Goal: Answer question/provide support

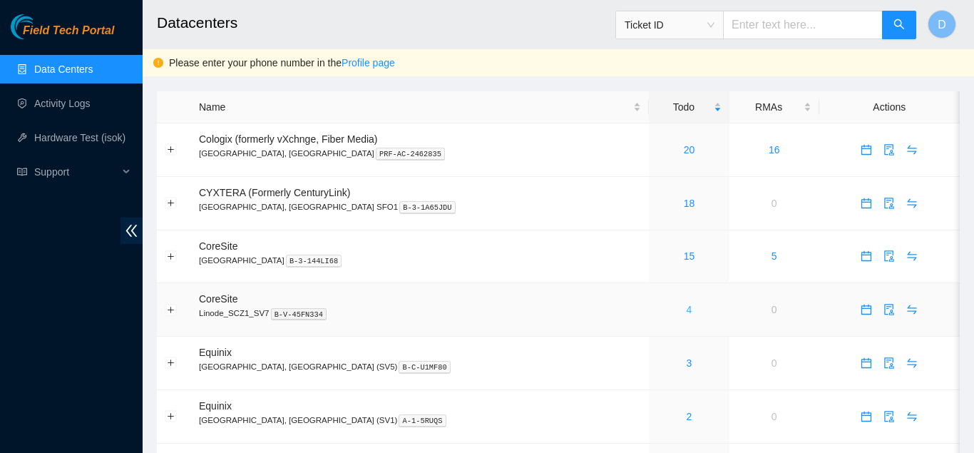
click at [687, 305] on link "4" at bounding box center [690, 309] width 6 height 11
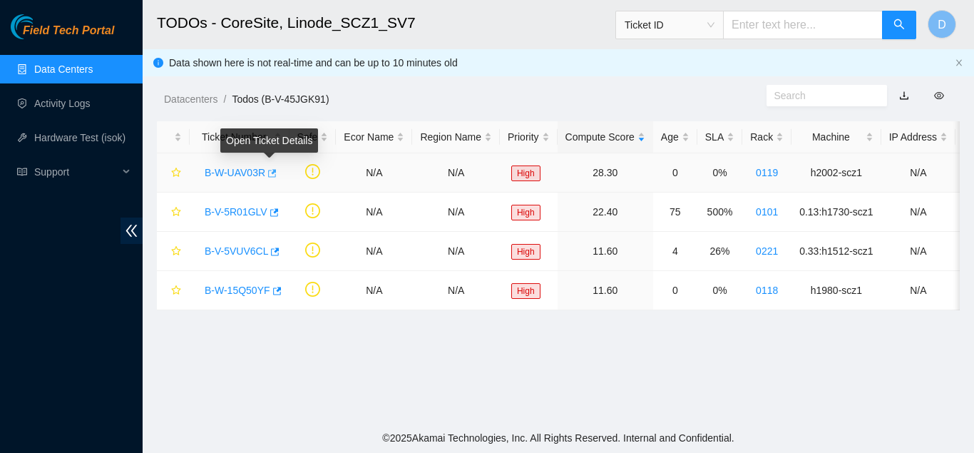
click at [273, 173] on icon "button" at bounding box center [271, 173] width 10 height 10
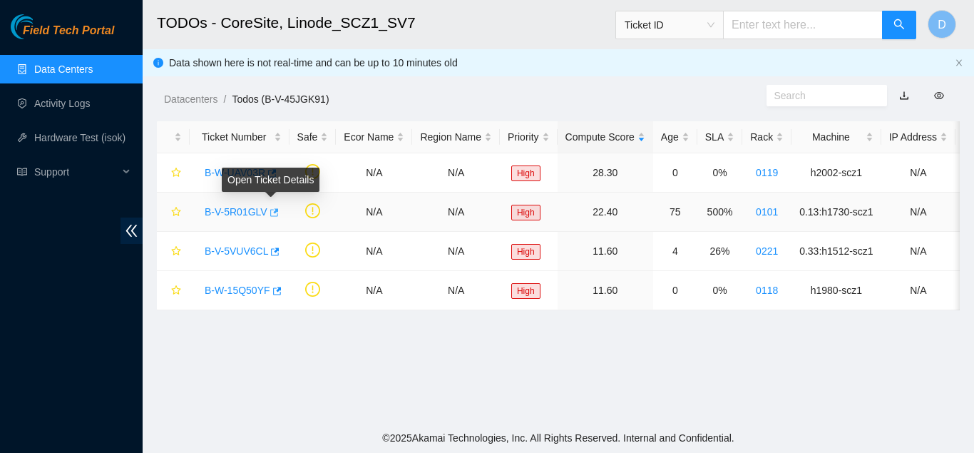
click at [273, 213] on icon "button" at bounding box center [273, 213] width 10 height 10
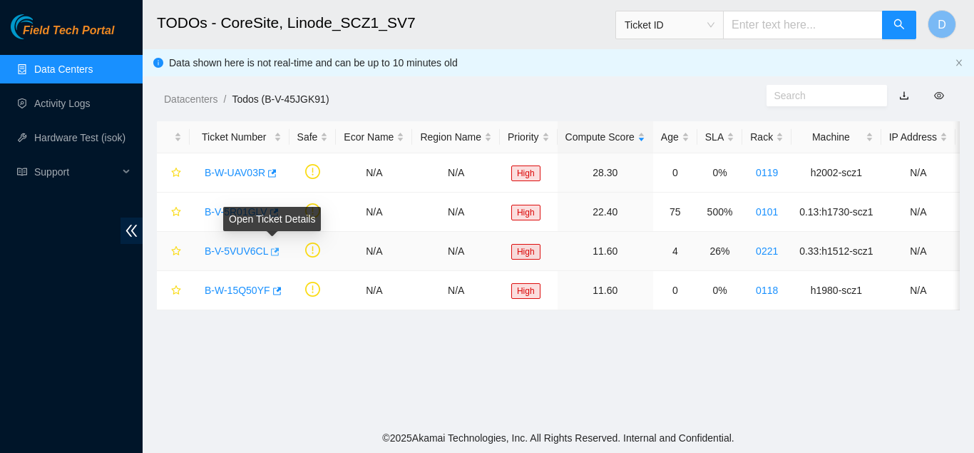
click at [270, 250] on icon "button" at bounding box center [274, 252] width 10 height 10
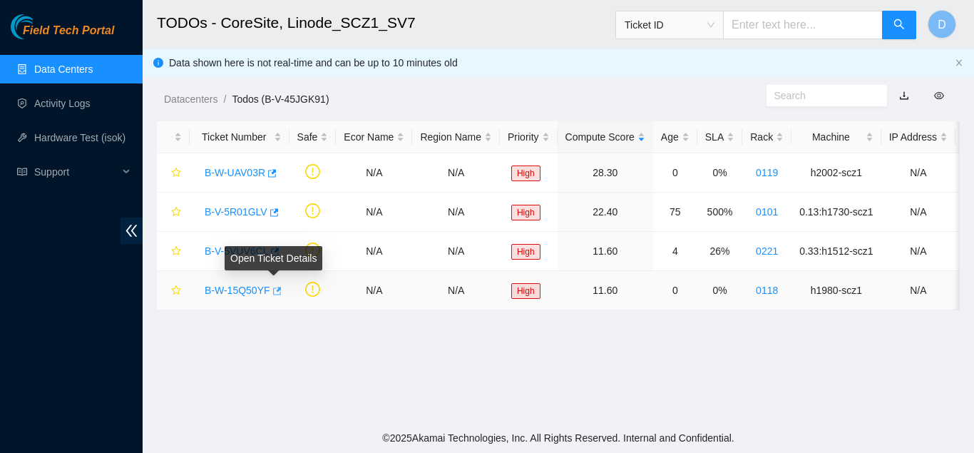
click at [276, 292] on icon "button" at bounding box center [276, 291] width 10 height 10
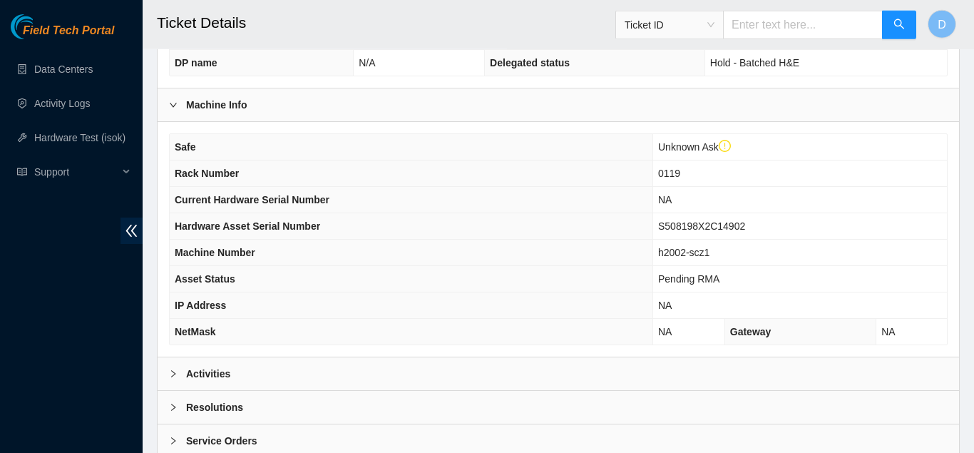
scroll to position [464, 0]
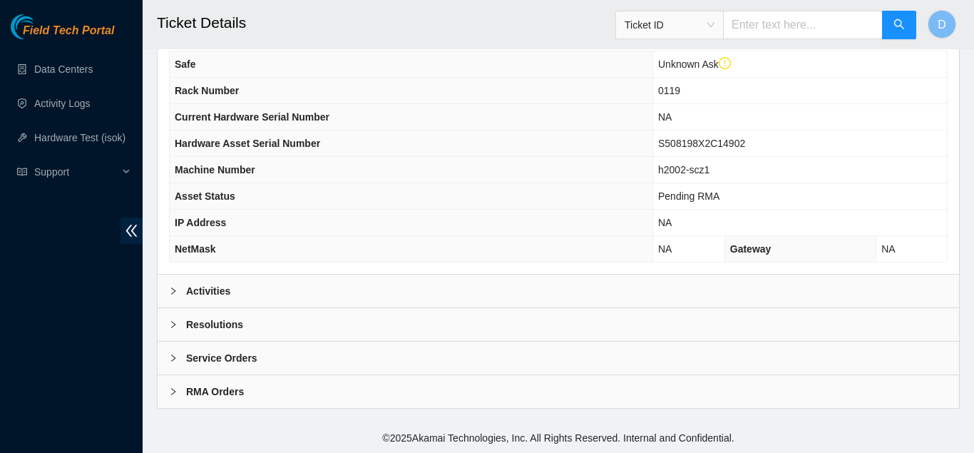
click at [375, 282] on div "Activities" at bounding box center [559, 291] width 802 height 33
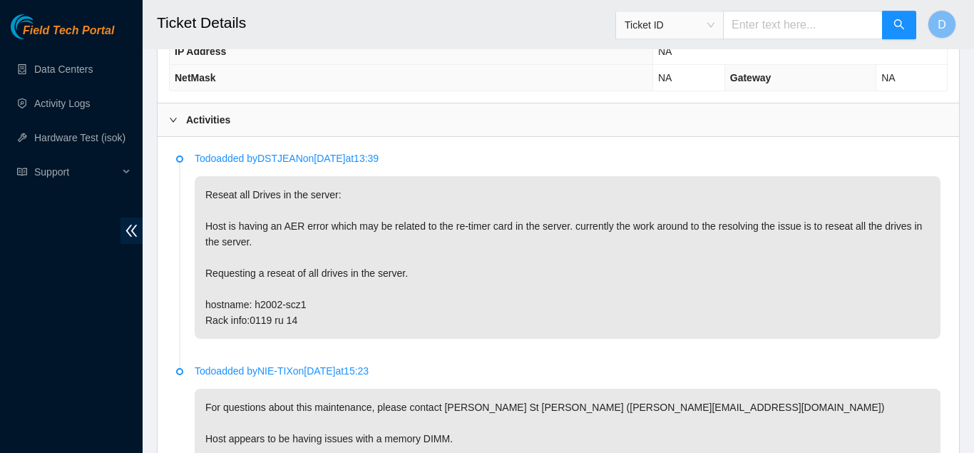
scroll to position [0, 0]
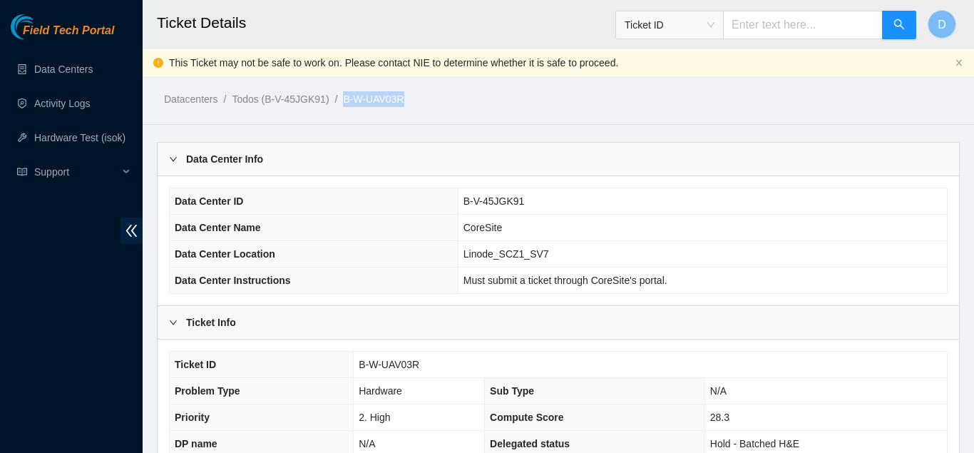
drag, startPoint x: 407, startPoint y: 100, endPoint x: 340, endPoint y: 101, distance: 66.3
click at [340, 101] on ol "Datacenters / Todos (B-V-45JGK91) / B-W-UAV03R /" at bounding box center [465, 99] width 603 height 16
copy link "B-W-UAV03R"
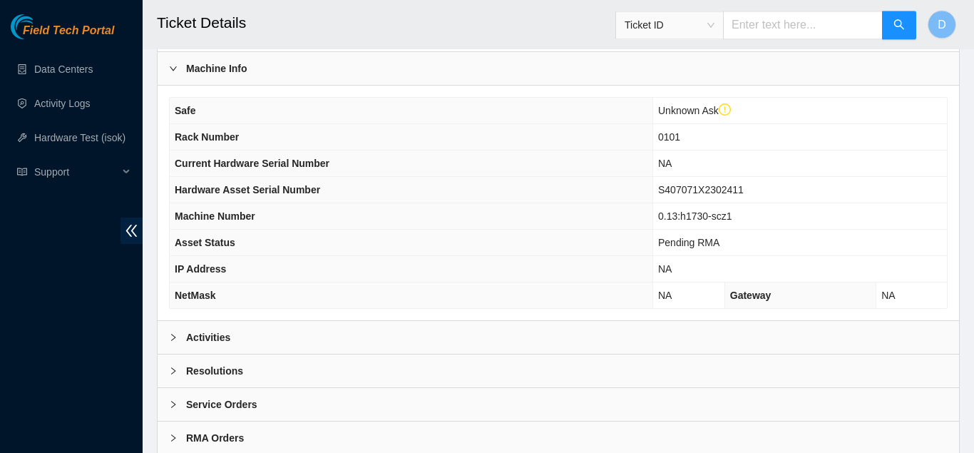
scroll to position [422, 0]
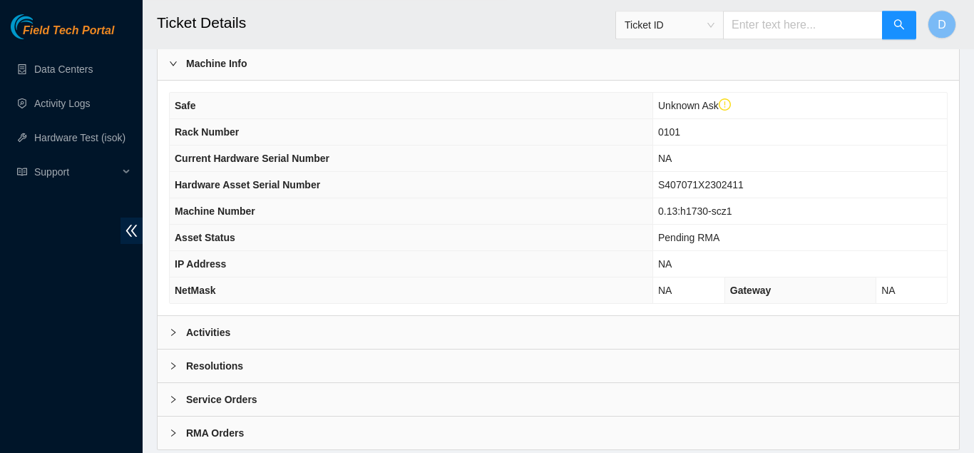
click at [392, 325] on div "Activities" at bounding box center [559, 332] width 802 height 33
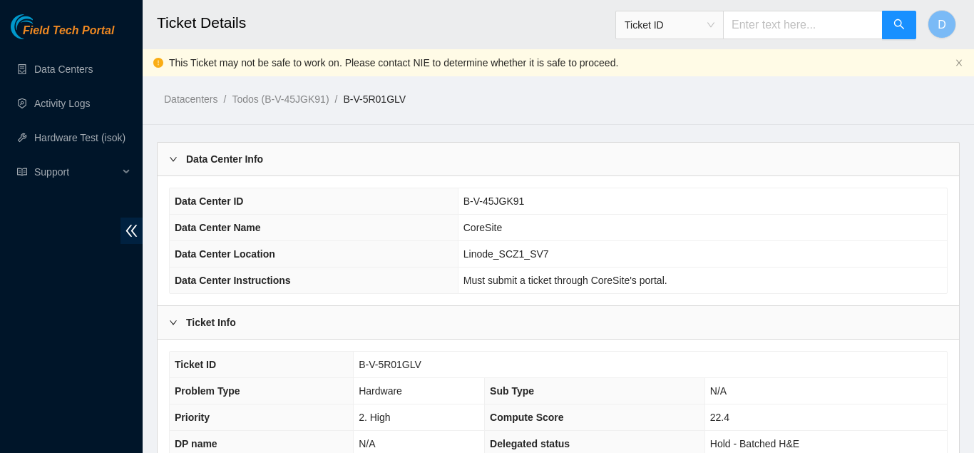
scroll to position [604, 0]
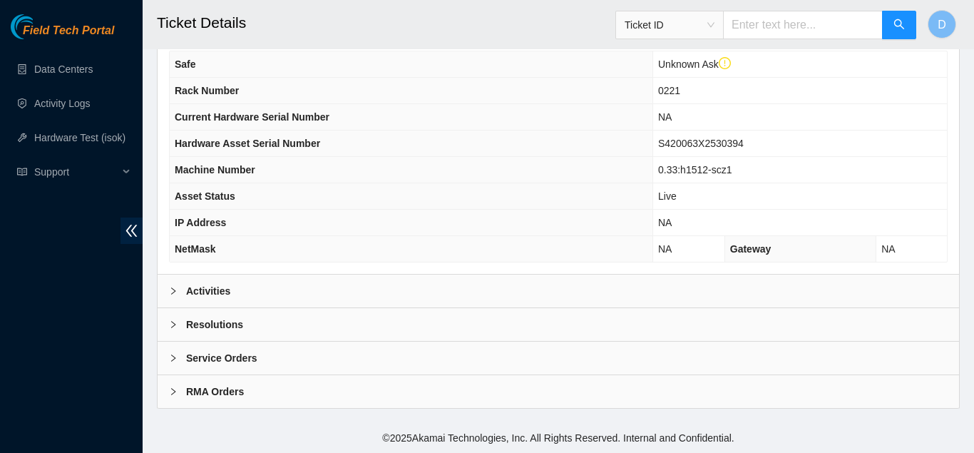
click at [343, 287] on div "Activities" at bounding box center [559, 291] width 802 height 33
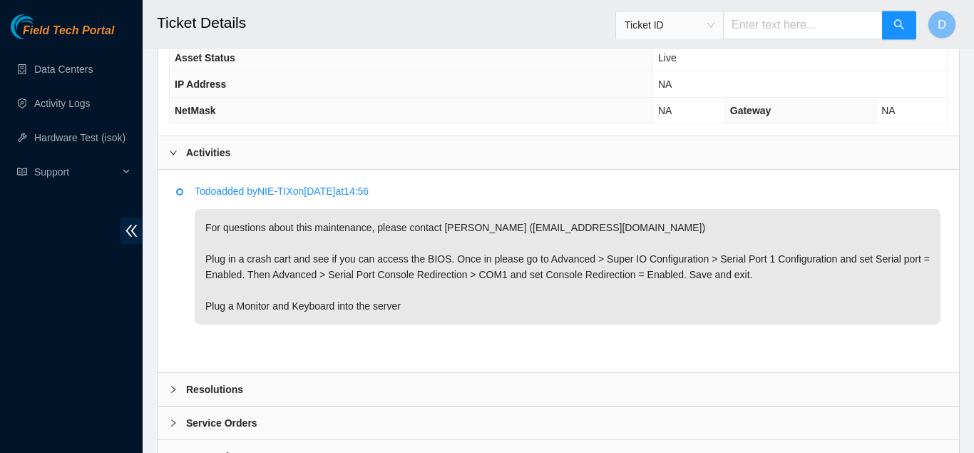
scroll to position [642, 0]
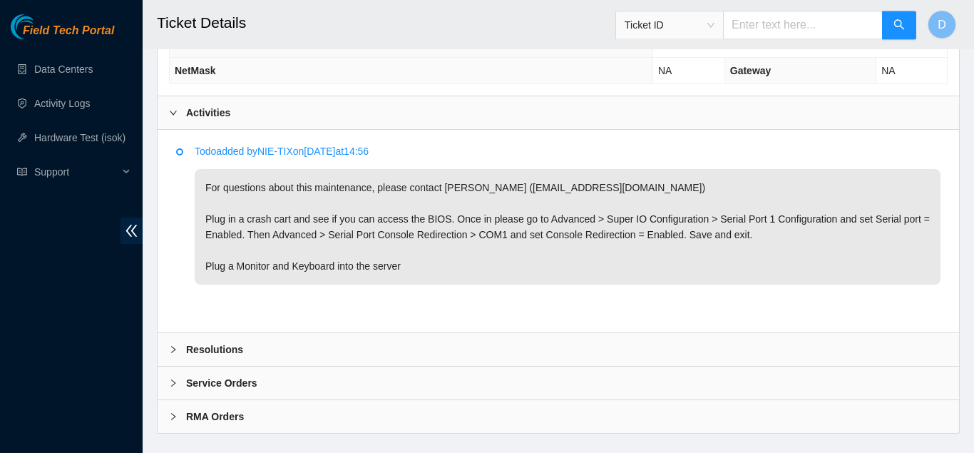
click at [36, 262] on div "Field Tech Portal Data Centers Activity Logs Hardware Test (isok) Support" at bounding box center [71, 233] width 143 height 439
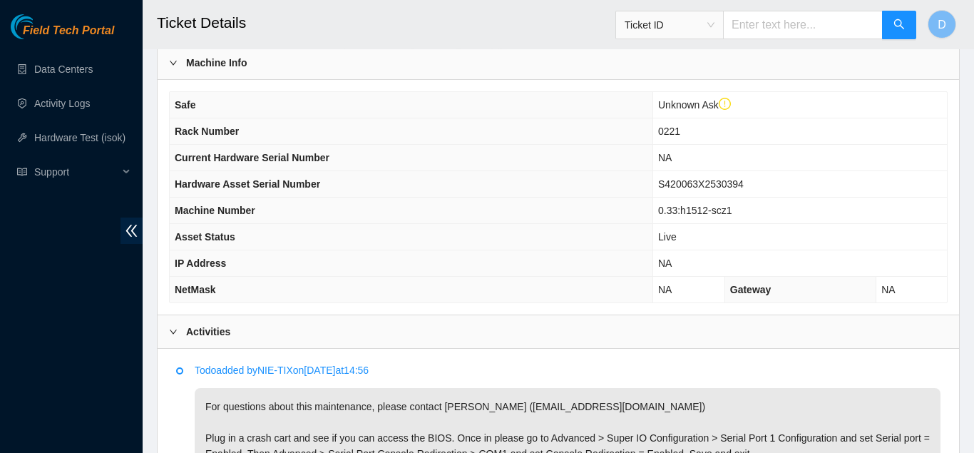
scroll to position [422, 0]
click at [17, 257] on div "Field Tech Portal Data Centers Activity Logs Hardware Test (isok) Support" at bounding box center [71, 233] width 143 height 439
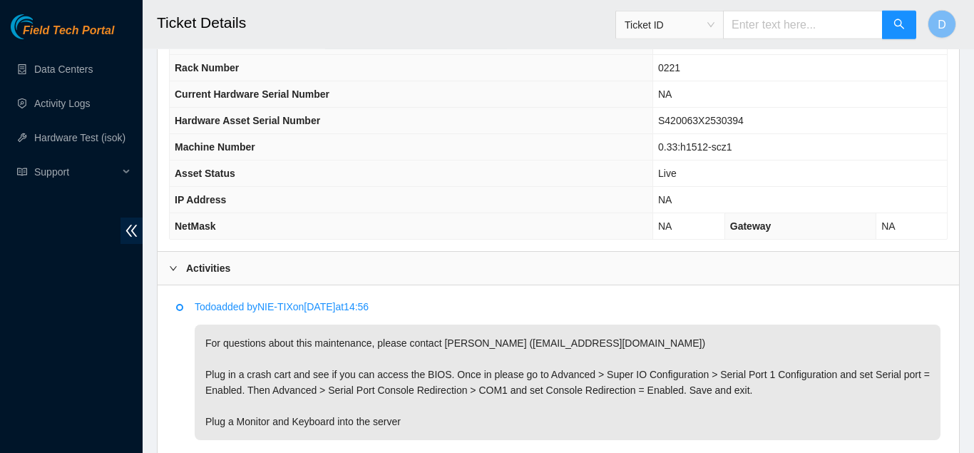
scroll to position [667, 0]
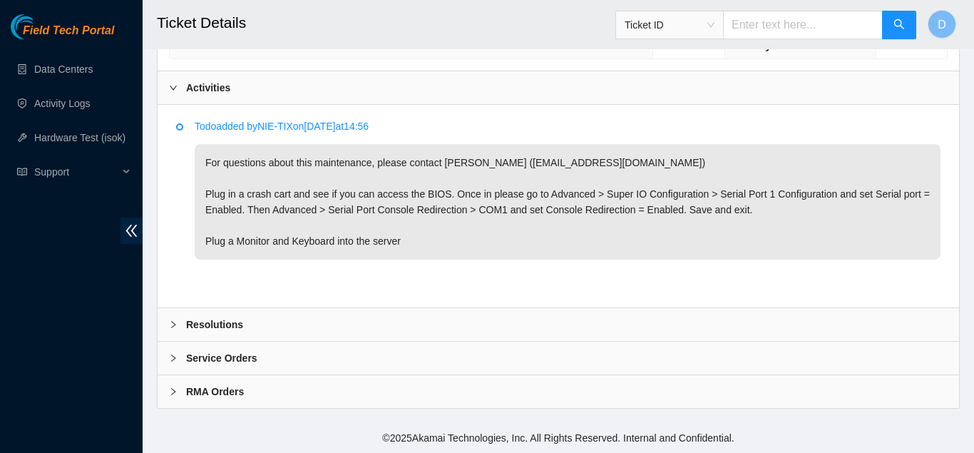
click at [318, 319] on div "Resolutions" at bounding box center [559, 324] width 802 height 33
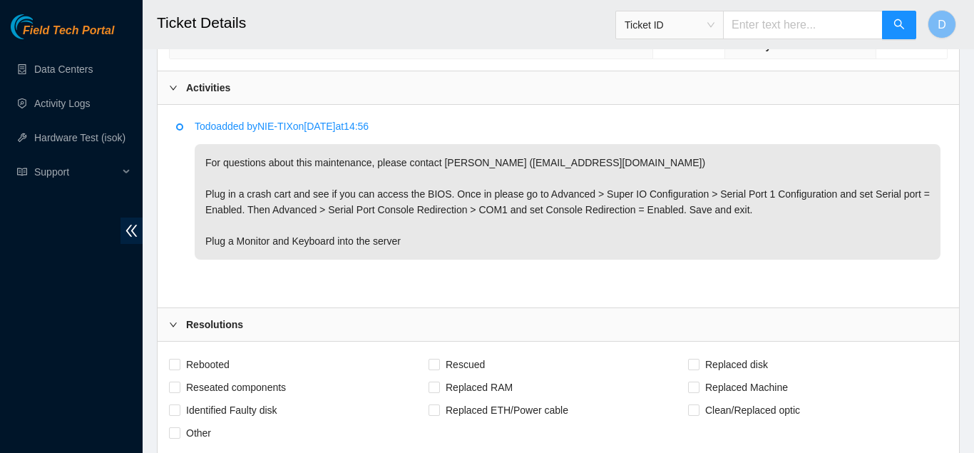
scroll to position [1004, 0]
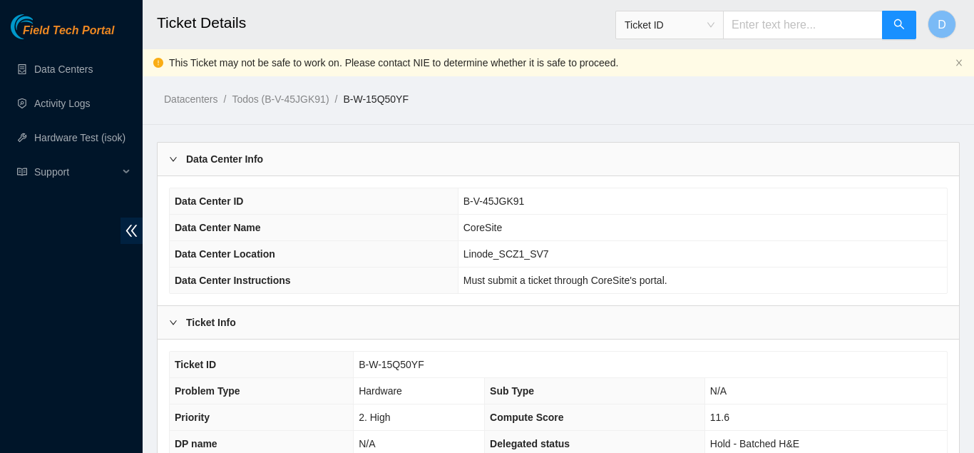
scroll to position [464, 0]
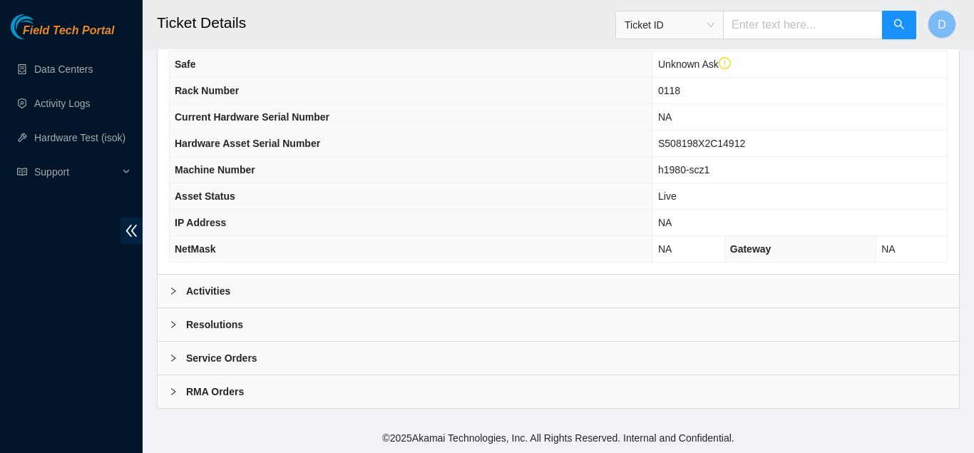
click at [402, 277] on div "Activities" at bounding box center [559, 291] width 802 height 33
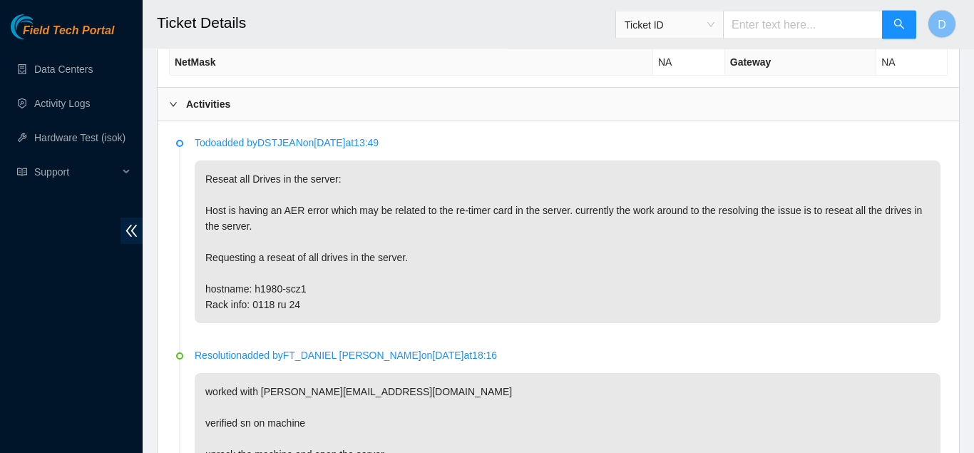
scroll to position [650, 0]
click at [932, 237] on p "Reseat all Drives in the server: Host is having an AER error which may be relat…" at bounding box center [568, 242] width 746 height 163
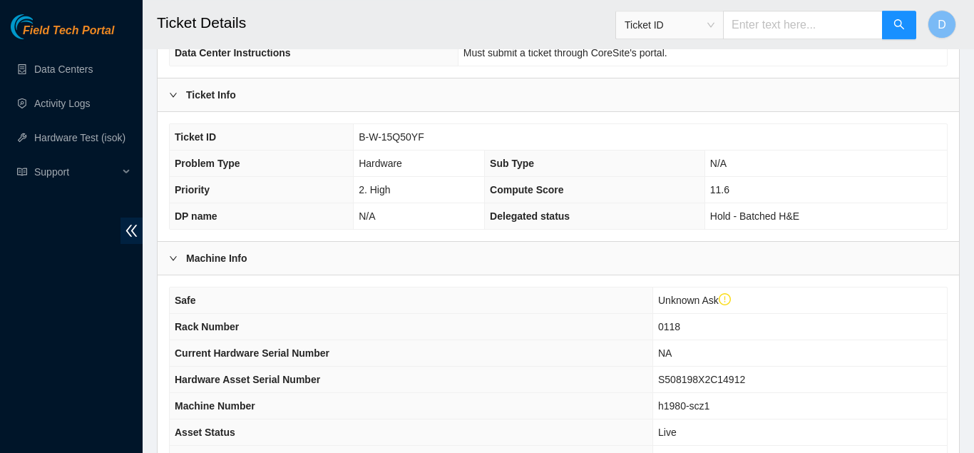
scroll to position [0, 0]
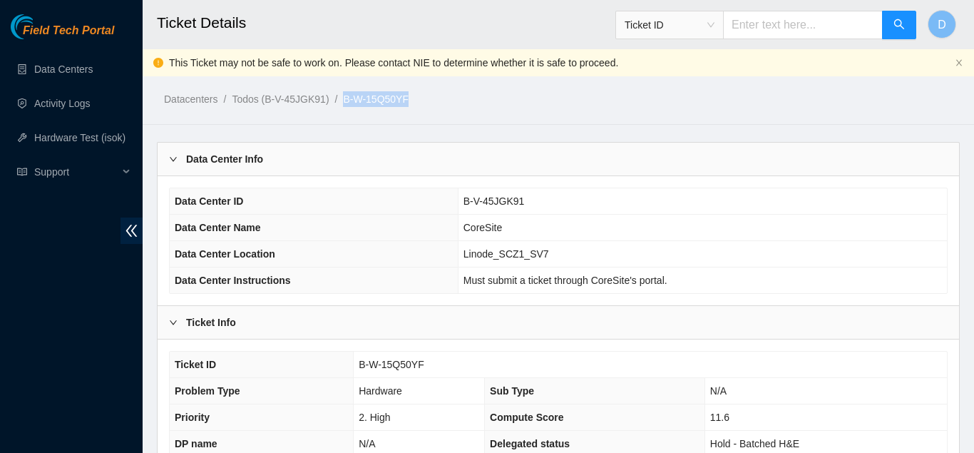
drag, startPoint x: 409, startPoint y: 96, endPoint x: 340, endPoint y: 103, distance: 69.6
click at [340, 103] on ol "Datacenters / Todos (B-V-45JGK91) / B-W-15Q50YF /" at bounding box center [465, 99] width 603 height 16
click at [340, 103] on div "Datacenters / Todos (B-V-45JGK91) / B-W-15Q50YF /" at bounding box center [455, 67] width 624 height 80
drag, startPoint x: 416, startPoint y: 108, endPoint x: 340, endPoint y: 98, distance: 76.3
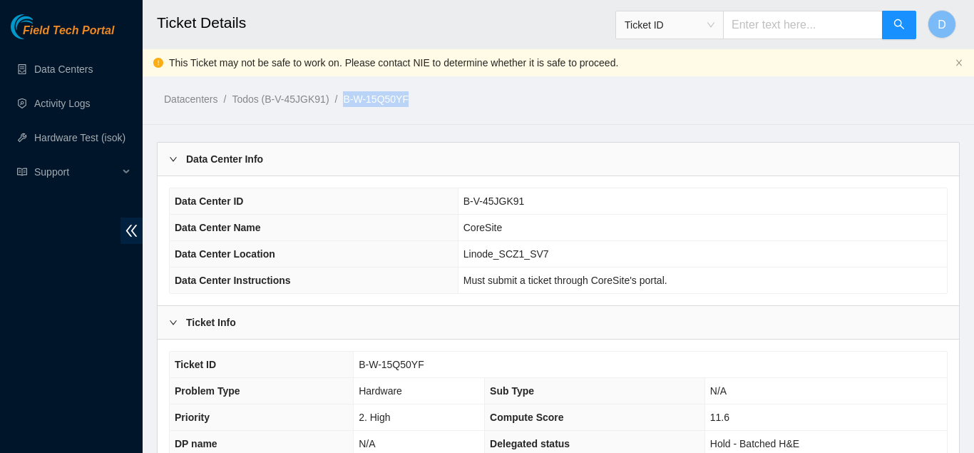
copy link "B-W-15Q50YF"
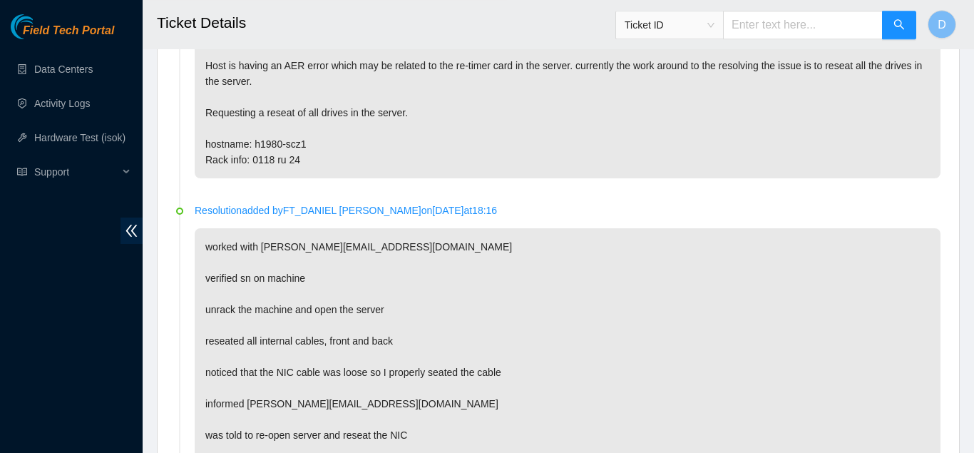
scroll to position [669, 0]
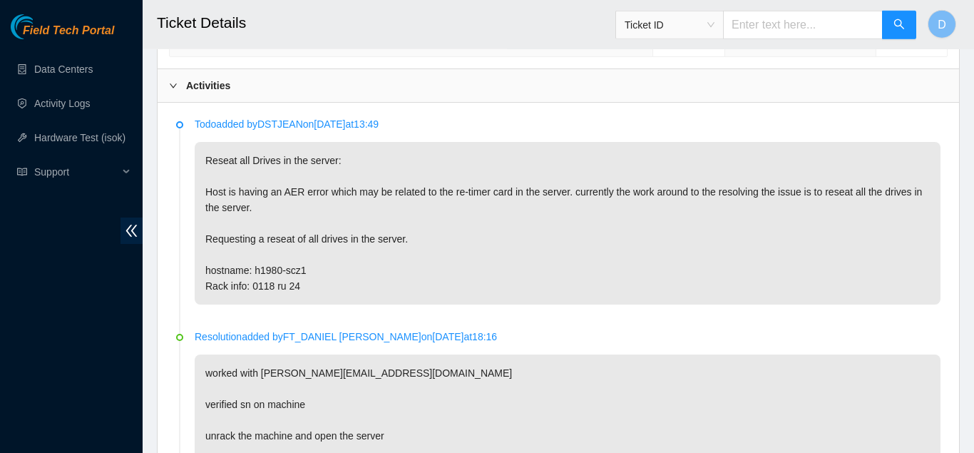
click at [21, 253] on div "Field Tech Portal Data Centers Activity Logs Hardware Test (isok) Support" at bounding box center [71, 233] width 143 height 439
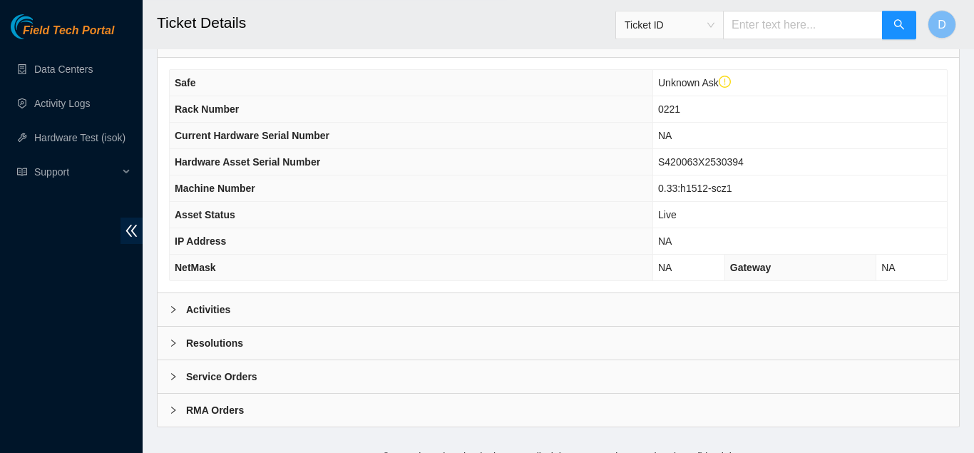
scroll to position [464, 0]
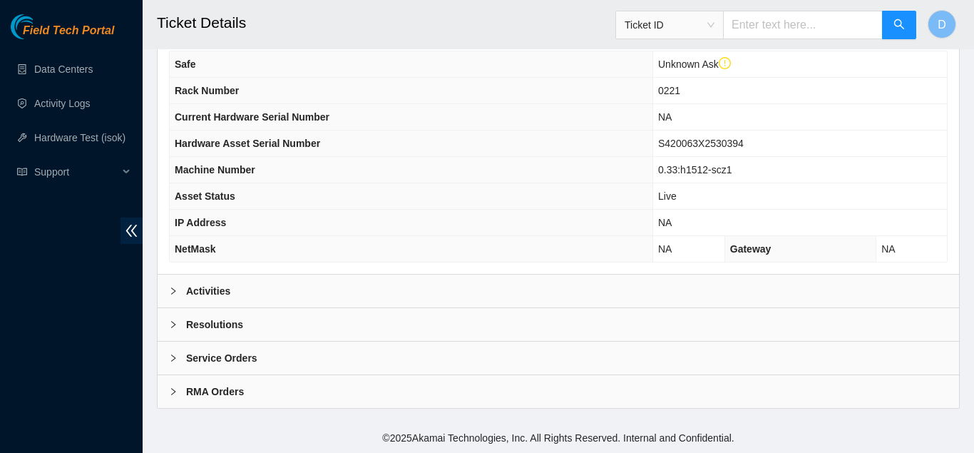
click at [279, 285] on div "Activities" at bounding box center [559, 291] width 802 height 33
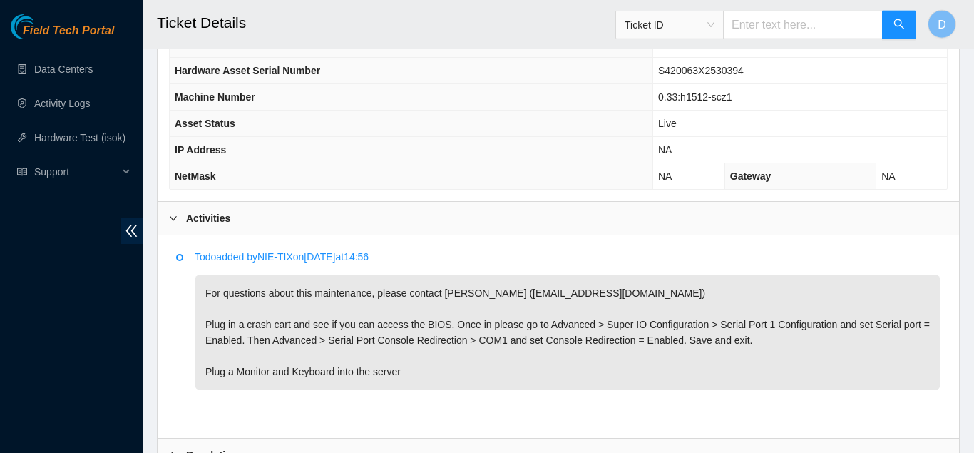
scroll to position [540, 0]
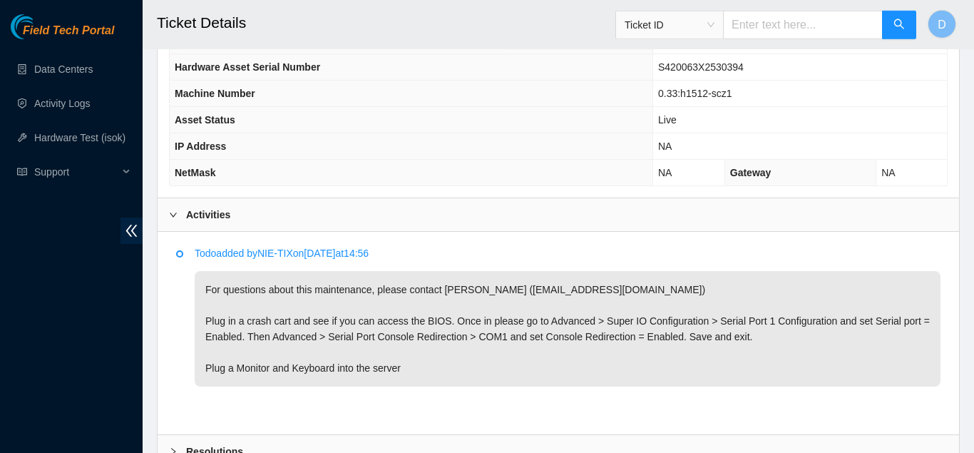
click at [317, 218] on div "Activities" at bounding box center [559, 214] width 802 height 33
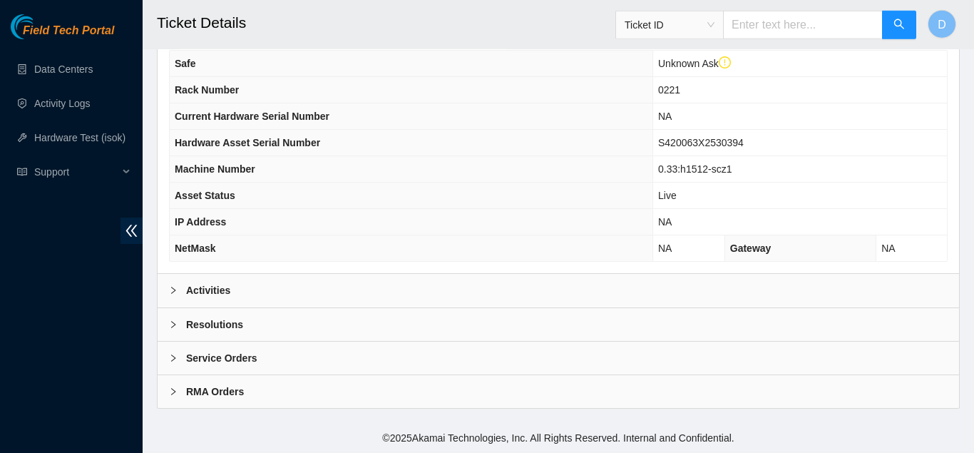
scroll to position [464, 0]
click at [261, 325] on div "Resolutions" at bounding box center [559, 324] width 802 height 33
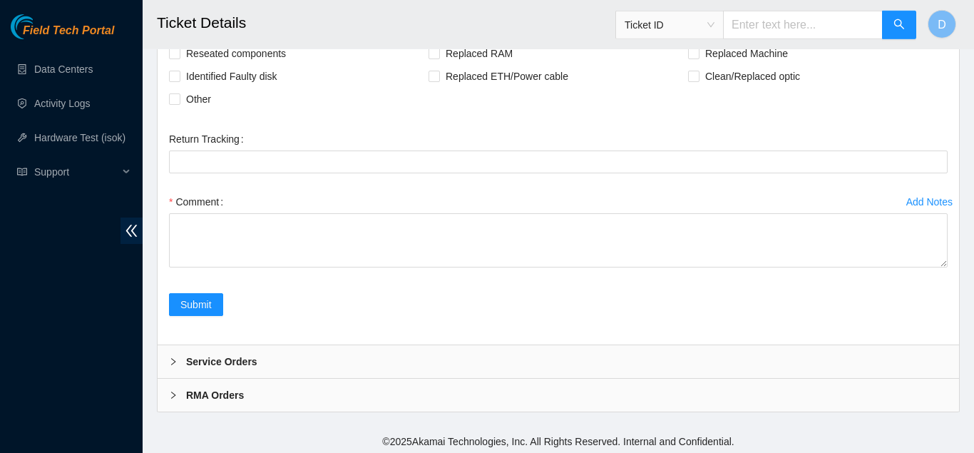
scroll to position [801, 0]
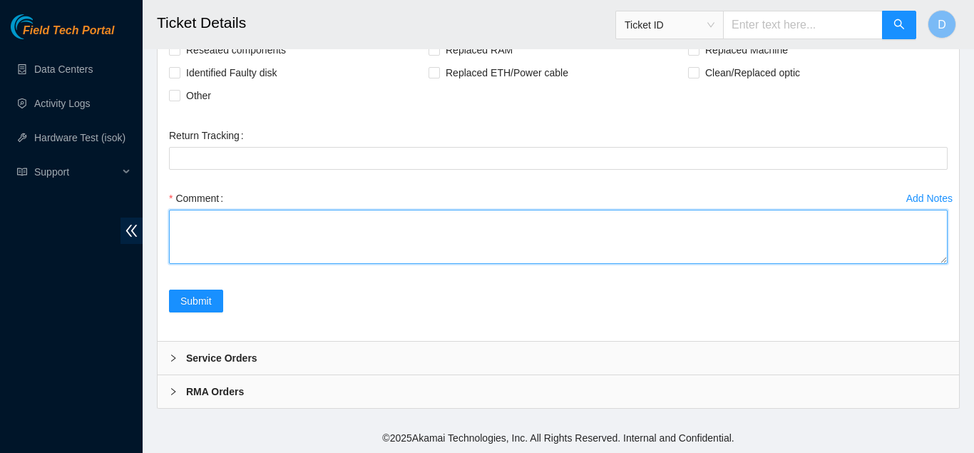
click at [419, 242] on textarea "Comment" at bounding box center [558, 237] width 779 height 54
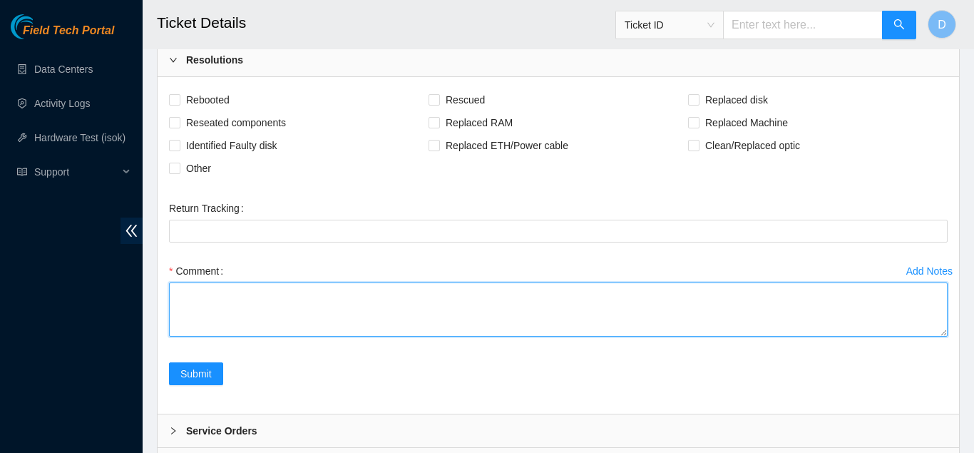
scroll to position [728, 0]
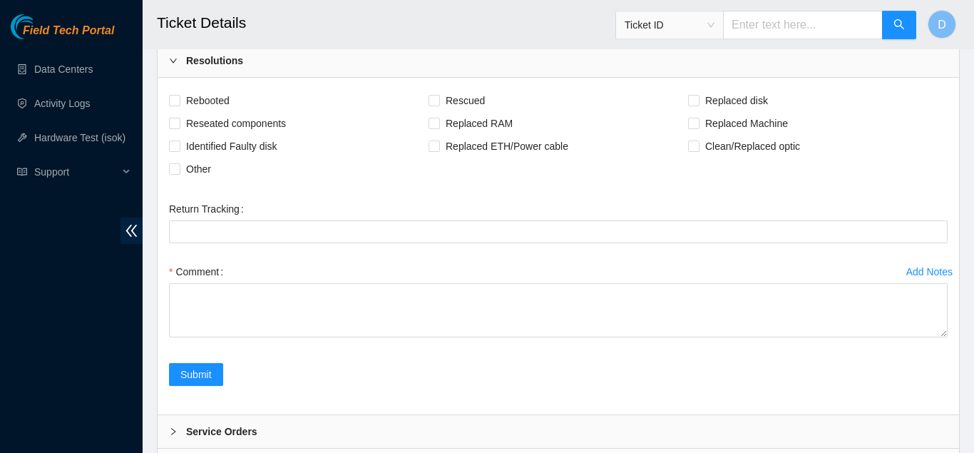
click at [566, 246] on div "Return Tracking" at bounding box center [558, 229] width 790 height 63
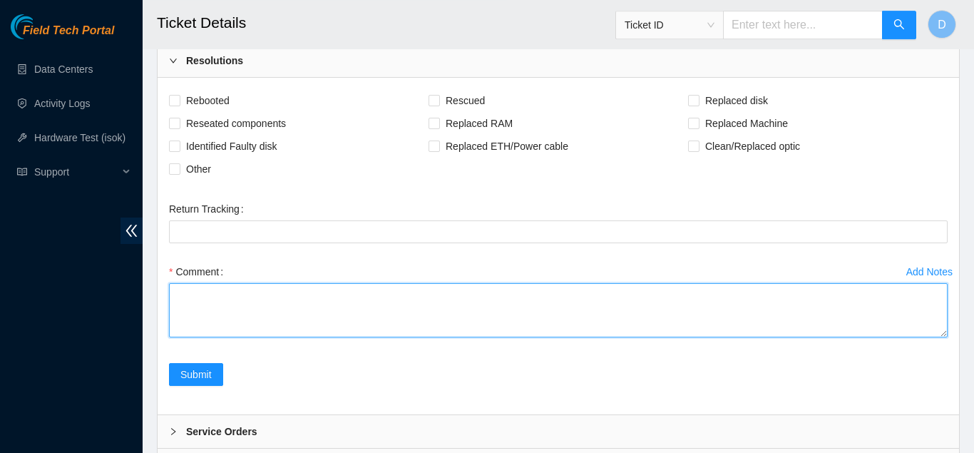
click at [546, 292] on textarea "Comment" at bounding box center [558, 310] width 779 height 54
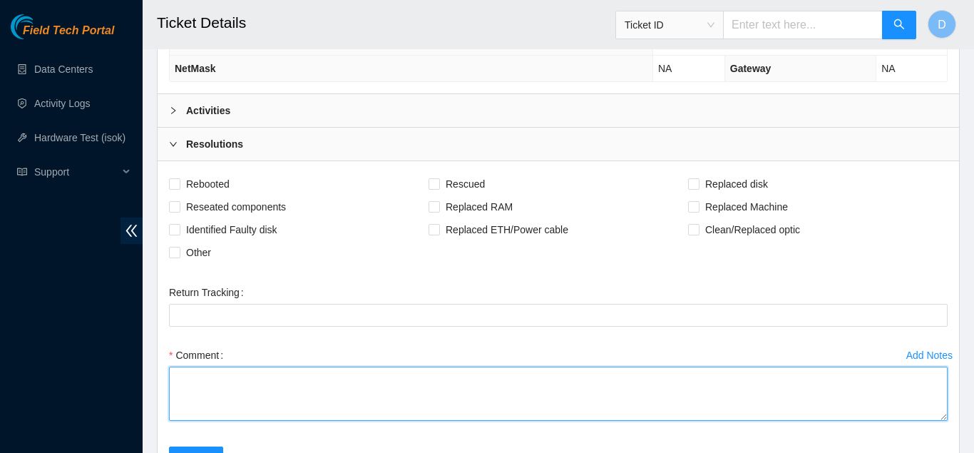
scroll to position [622, 0]
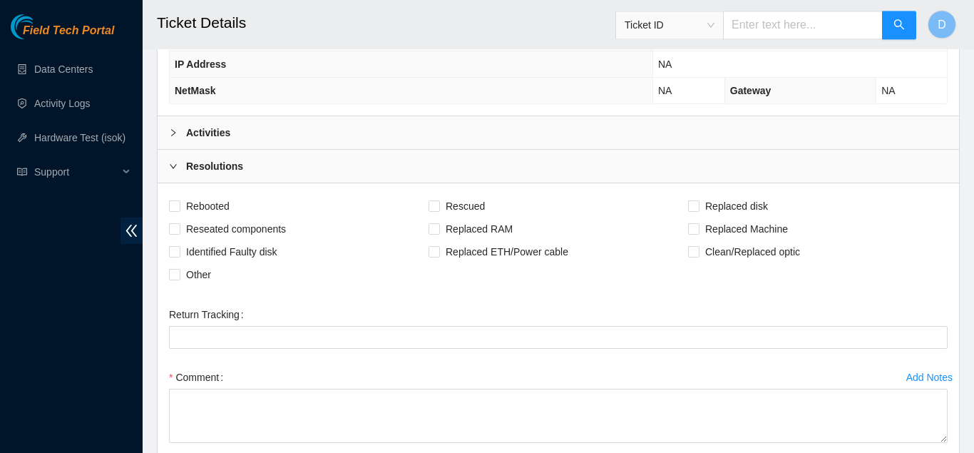
click at [425, 302] on form "Rebooted Rescued Replaced disk Reseated components Replaced RAM Replaced Machin…" at bounding box center [558, 352] width 779 height 314
click at [387, 134] on div "Activities" at bounding box center [559, 132] width 802 height 33
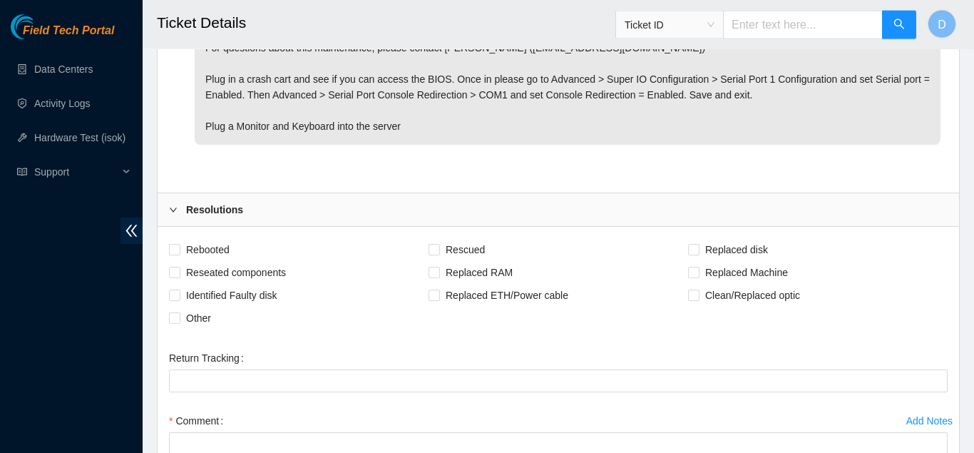
scroll to position [783, 0]
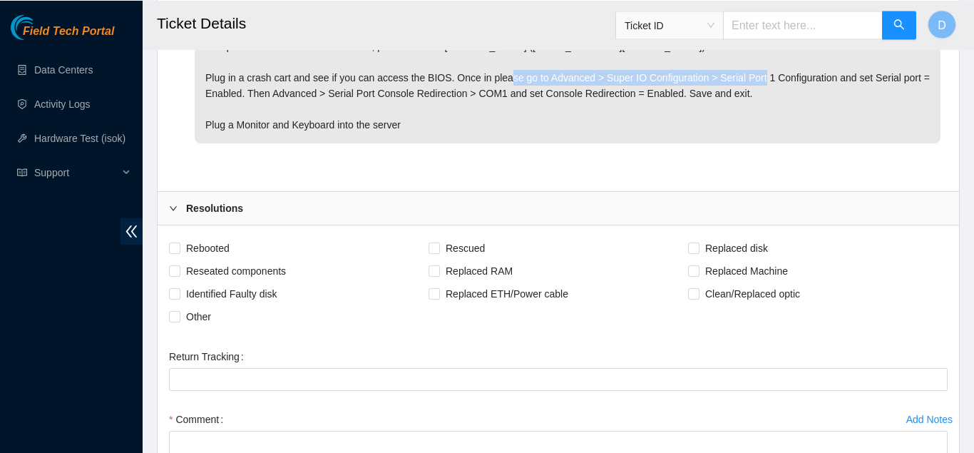
drag, startPoint x: 543, startPoint y: 76, endPoint x: 794, endPoint y: 78, distance: 251.1
click at [794, 78] on p "For questions about this maintenance, please contact [PERSON_NAME] ([EMAIL_ADDR…" at bounding box center [568, 86] width 746 height 116
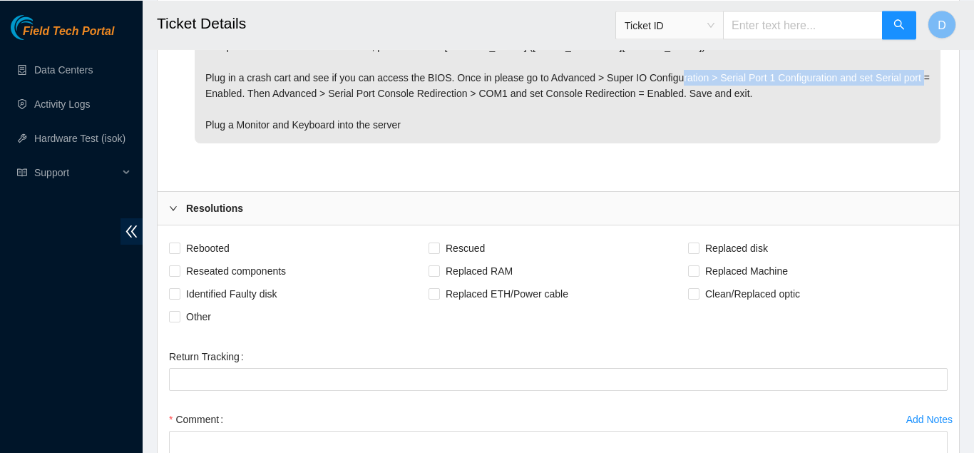
drag, startPoint x: 713, startPoint y: 80, endPoint x: 240, endPoint y: 93, distance: 473.1
click at [240, 93] on p "For questions about this maintenance, please contact [PERSON_NAME] ([EMAIL_ADDR…" at bounding box center [568, 86] width 746 height 116
copy p "Serial Port 1 Configuration and set Serial port = Enabled"
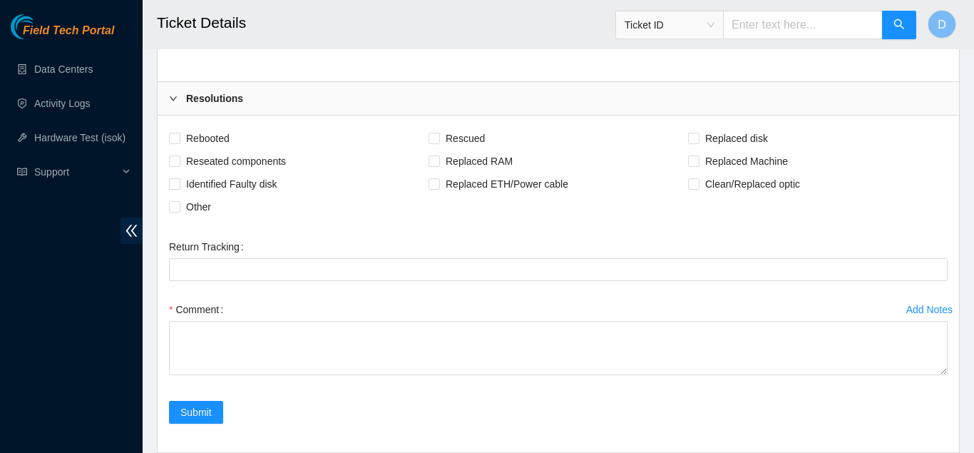
scroll to position [894, 0]
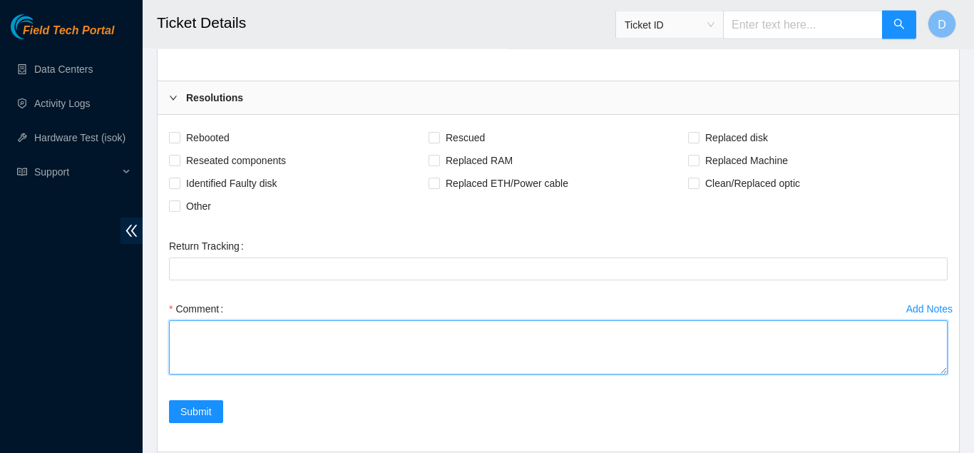
click at [289, 345] on textarea "Comment" at bounding box center [558, 347] width 779 height 54
paste textarea "Serial Port 1 Configuration and set Serial port = Enabled"
click at [290, 344] on textarea "As requested, Serial Port 1 Configuration and set Serial port = Enabled" at bounding box center [558, 347] width 779 height 54
click at [508, 332] on textarea "As requested, Serial Port 1 Configuration and set Serial port = Enabled" at bounding box center [558, 347] width 779 height 54
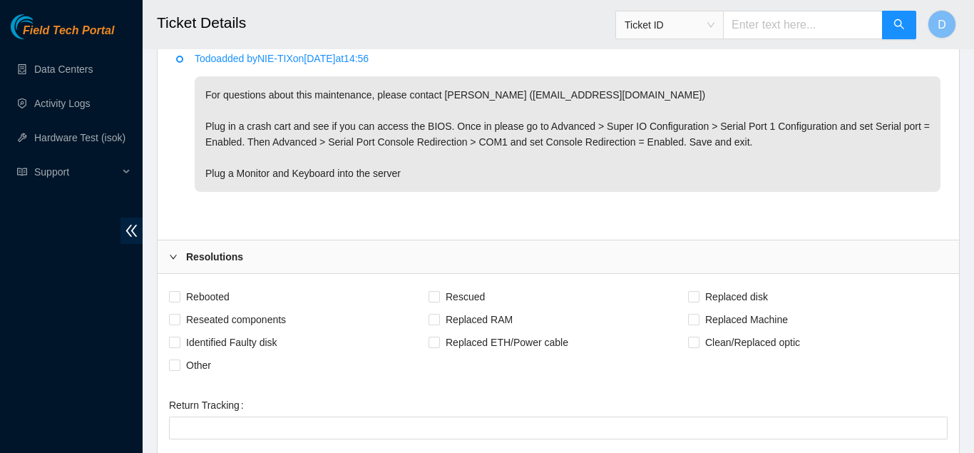
scroll to position [714, 0]
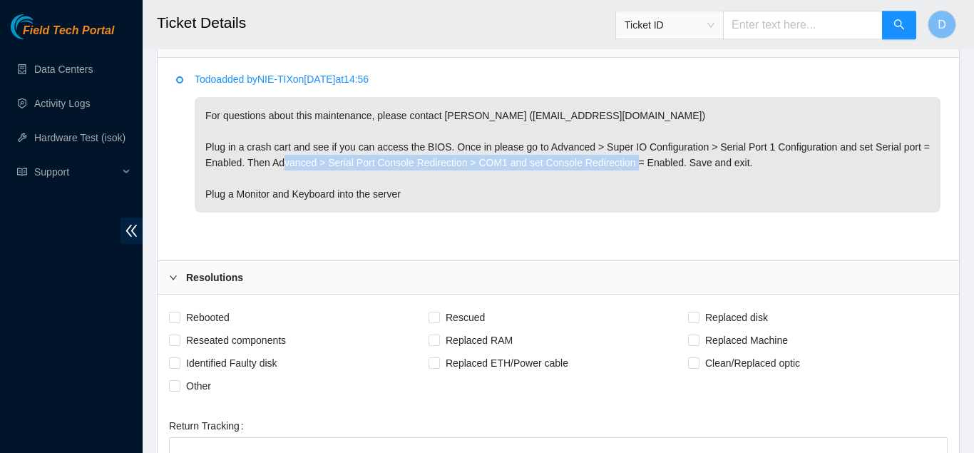
drag, startPoint x: 328, startPoint y: 163, endPoint x: 672, endPoint y: 158, distance: 343.9
click at [672, 158] on p "For questions about this maintenance, please contact [PERSON_NAME] ([EMAIL_ADDR…" at bounding box center [568, 155] width 746 height 116
copy p "Serial Port Console Redirection > COM1 and set Console Redirection = Enabled"
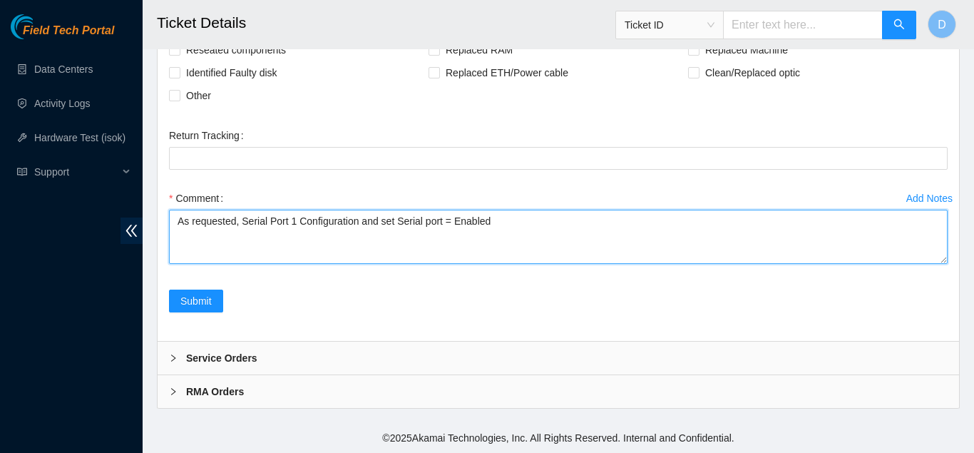
click at [534, 233] on textarea "As requested, Serial Port 1 Configuration and set Serial port = Enabled" at bounding box center [558, 237] width 779 height 54
paste textarea "Serial Port Console Redirection > COM1 and set Console Redirection = Enabled"
click at [390, 235] on textarea "As requested, Serial Port 1 Configuration and set Serial port = Enabled Set Ser…" at bounding box center [558, 237] width 779 height 54
click at [404, 232] on textarea "As requested, Serial Port 1 Configuration and set Serial port = Enabled Set Ser…" at bounding box center [558, 237] width 779 height 54
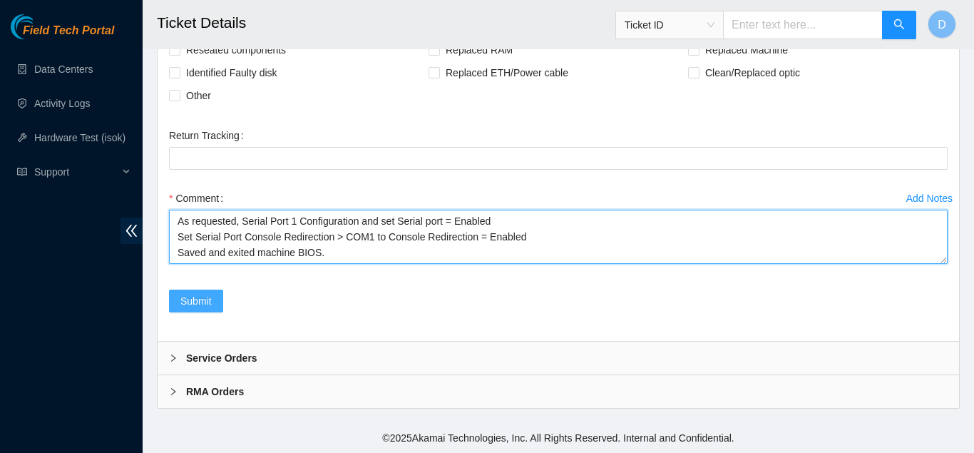
type textarea "As requested, Serial Port 1 Configuration and set Serial port = Enabled Set Ser…"
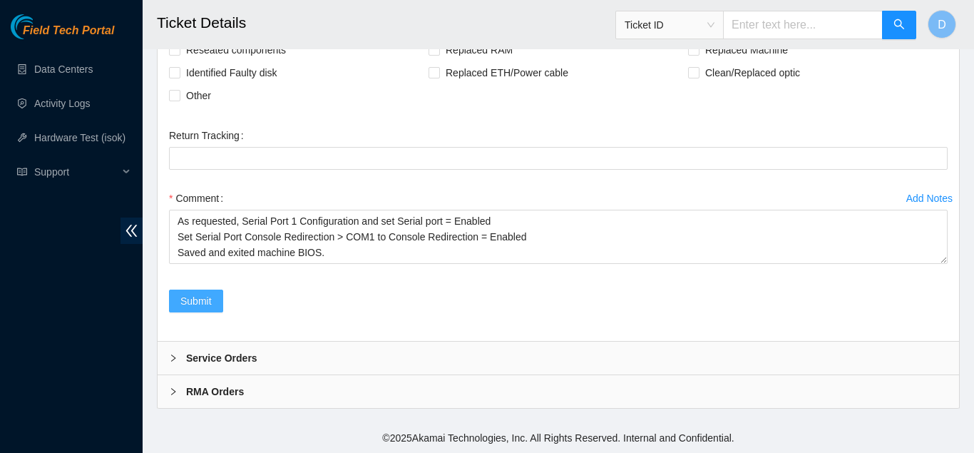
click at [194, 295] on span "Submit" at bounding box center [195, 301] width 31 height 16
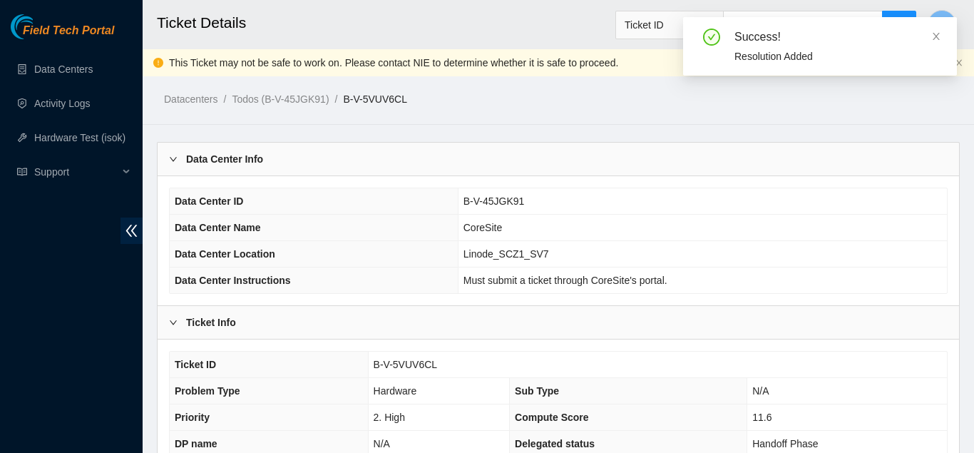
click at [470, 189] on td "B-V-45JGK91" at bounding box center [702, 201] width 489 height 26
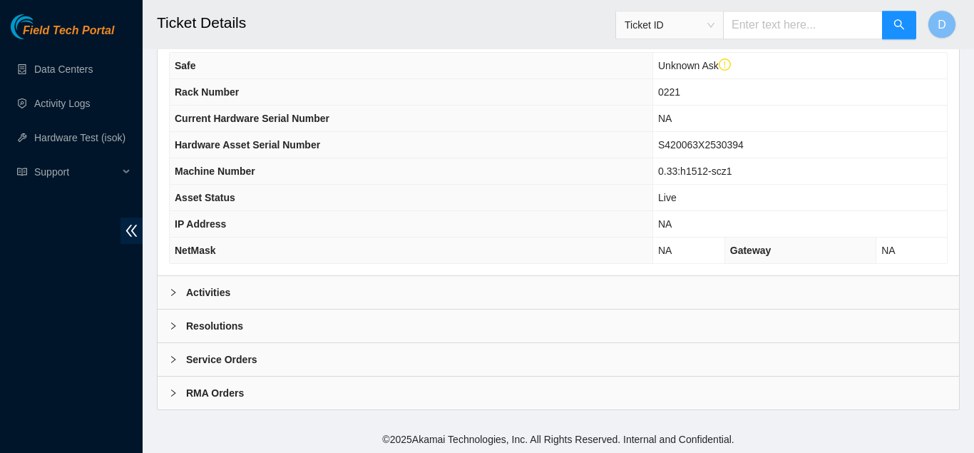
scroll to position [464, 0]
click at [260, 291] on div "Activities" at bounding box center [559, 291] width 802 height 33
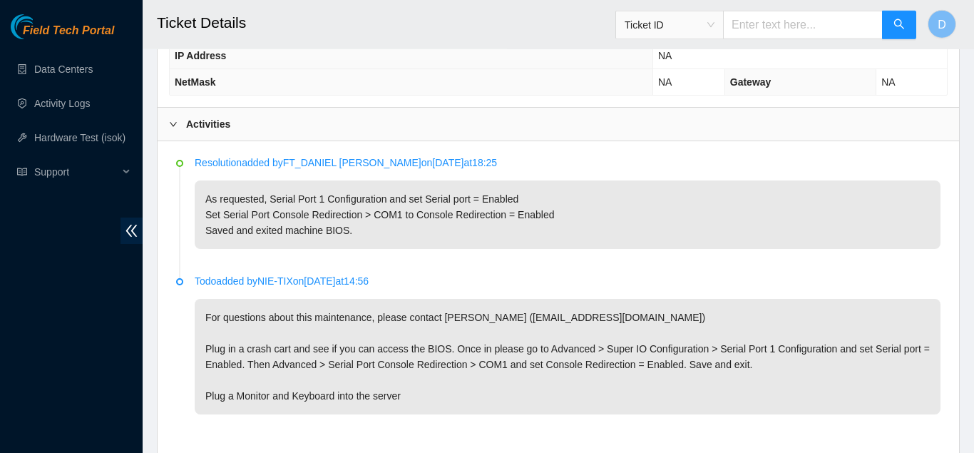
scroll to position [663, 0]
